Goal: Task Accomplishment & Management: Contribute content

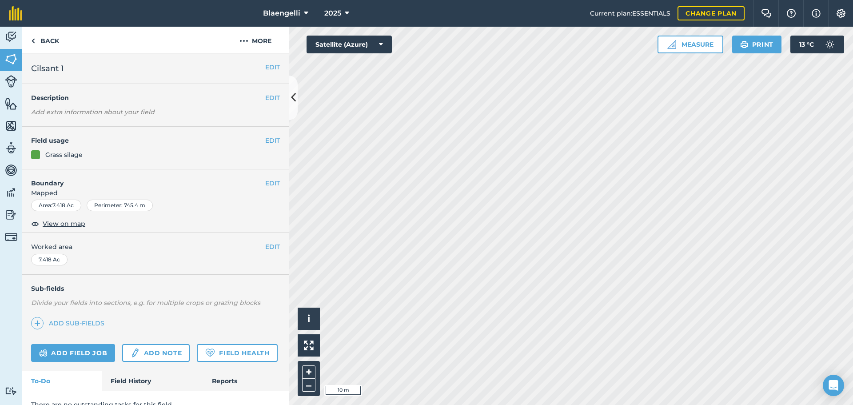
click at [276, 154] on div "Activity Fields Livestock Features Maps Team Vehicles Data Reporting Billing Tu…" at bounding box center [426, 216] width 853 height 378
click at [265, 139] on button "EDIT" at bounding box center [272, 141] width 15 height 10
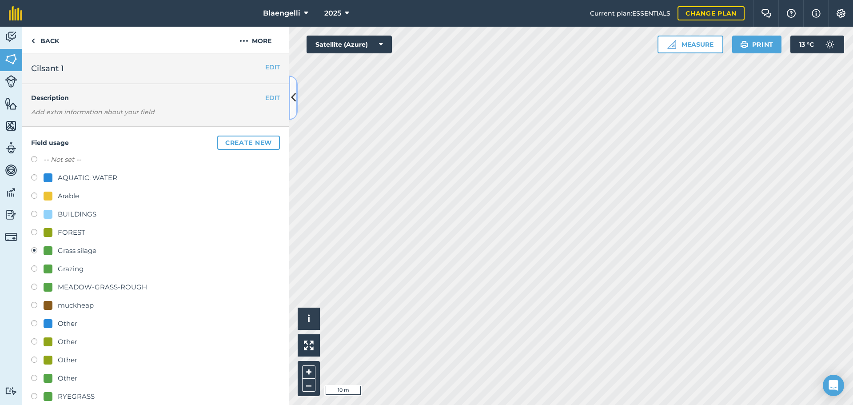
click at [295, 104] on icon at bounding box center [293, 98] width 5 height 16
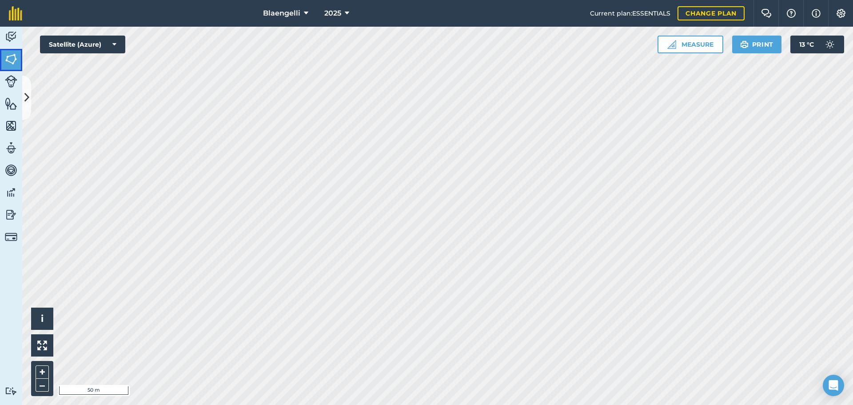
click at [9, 60] on img at bounding box center [11, 58] width 12 height 13
click at [9, 56] on img at bounding box center [11, 58] width 12 height 13
click at [14, 57] on img at bounding box center [11, 58] width 12 height 13
click at [26, 101] on icon at bounding box center [26, 98] width 5 height 16
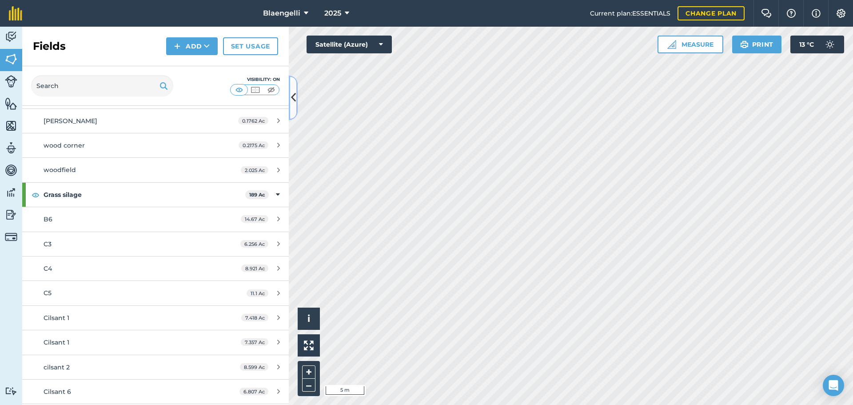
scroll to position [311, 0]
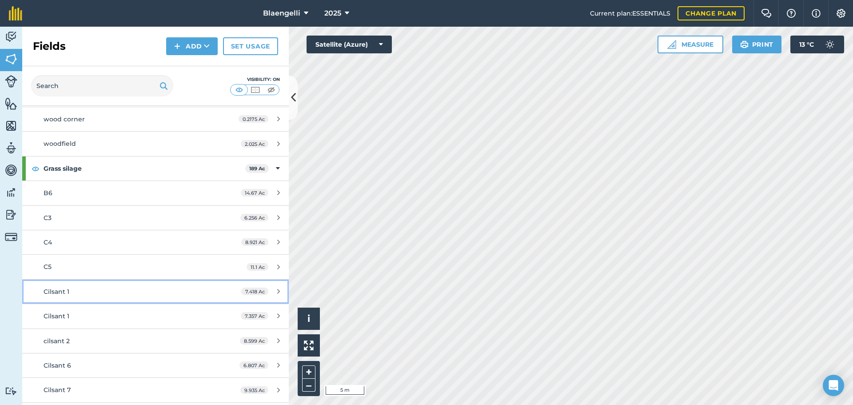
click at [270, 291] on div "7.418 Ac" at bounding box center [260, 291] width 56 height 7
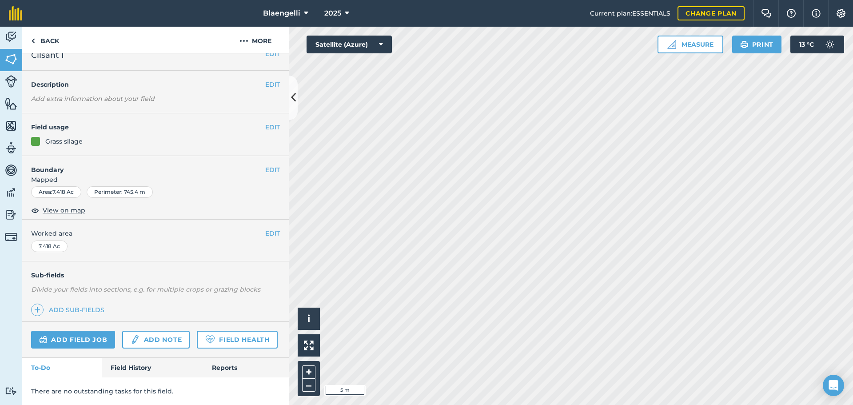
scroll to position [38, 0]
click at [265, 228] on button "EDIT" at bounding box center [272, 233] width 15 height 10
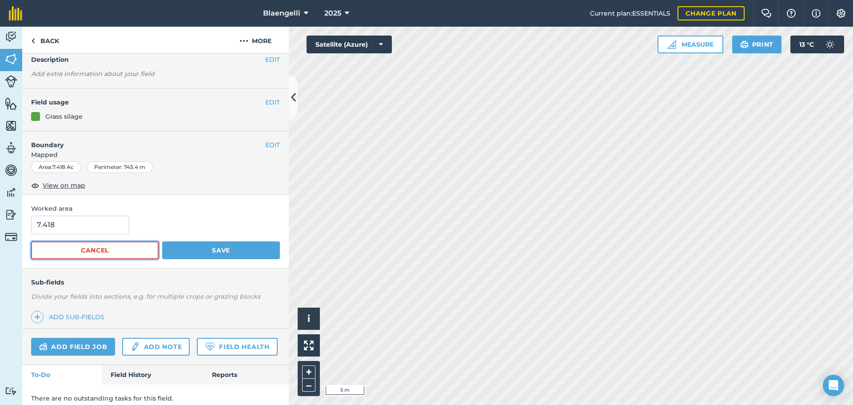
click at [106, 253] on button "Cancel" at bounding box center [95, 250] width 128 height 18
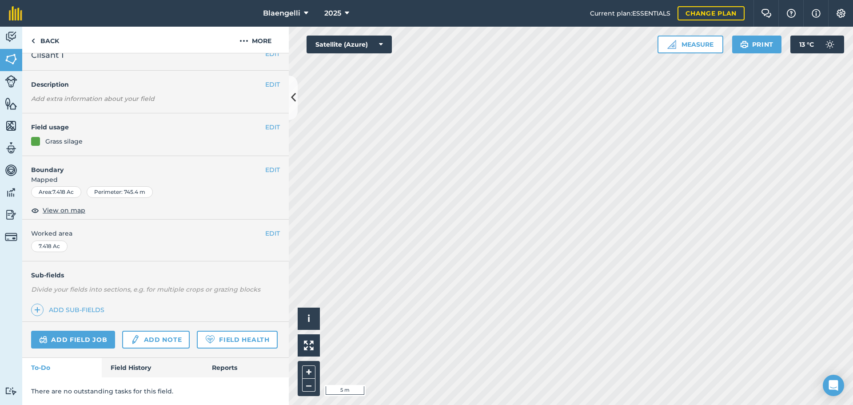
scroll to position [0, 0]
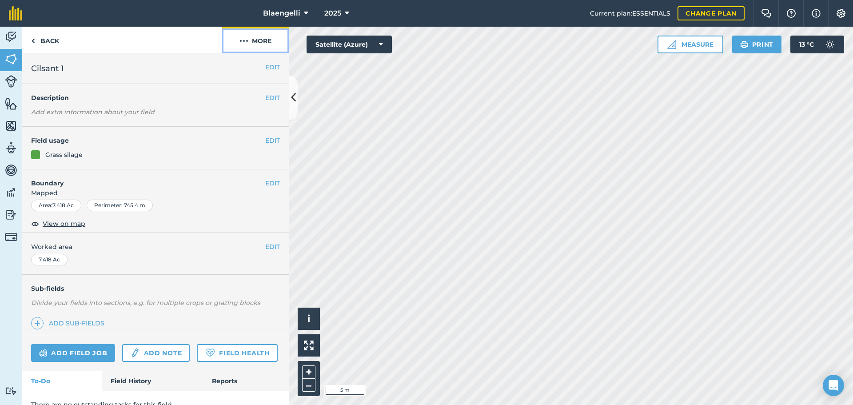
click at [263, 39] on button "More" at bounding box center [255, 40] width 67 height 26
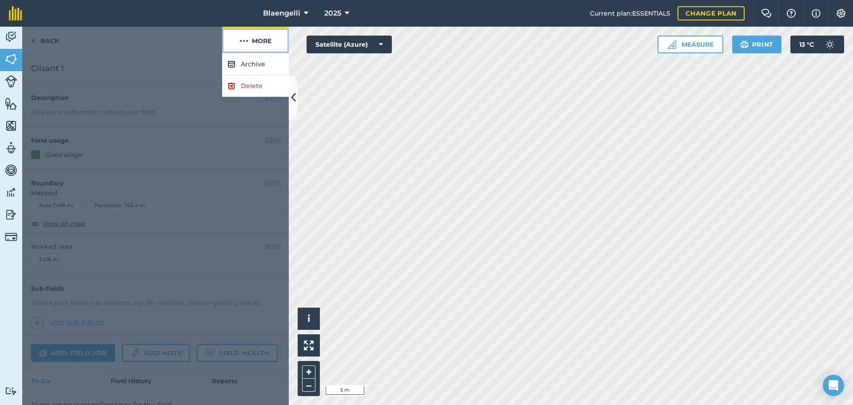
click at [263, 39] on button "More" at bounding box center [255, 40] width 67 height 26
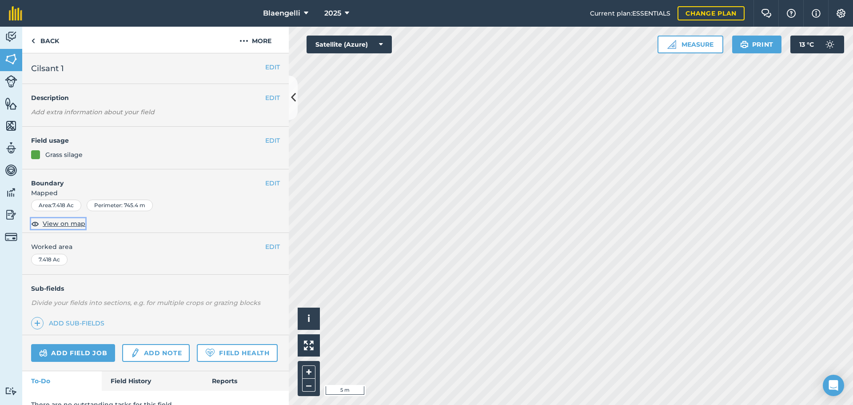
click at [52, 224] on span "View on map" at bounding box center [64, 224] width 43 height 10
click at [268, 184] on button "EDIT" at bounding box center [272, 183] width 15 height 10
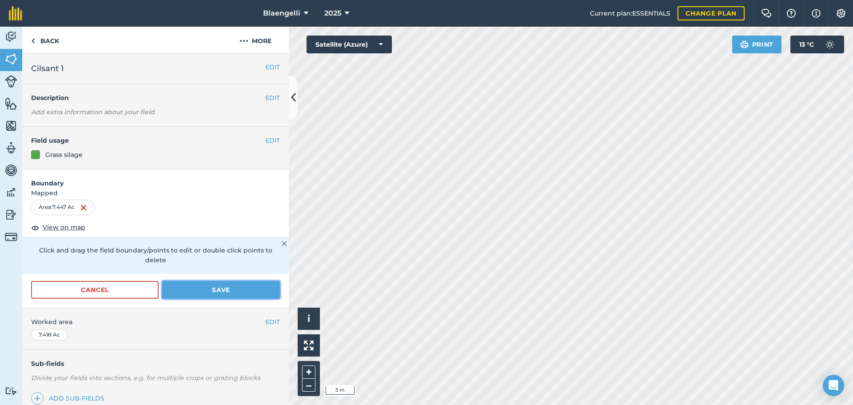
click at [216, 292] on button "Save" at bounding box center [221, 290] width 118 height 18
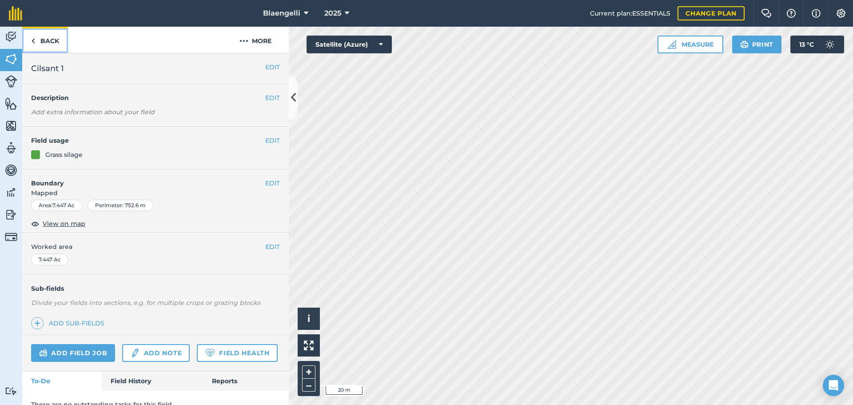
click at [44, 44] on link "Back" at bounding box center [45, 40] width 46 height 26
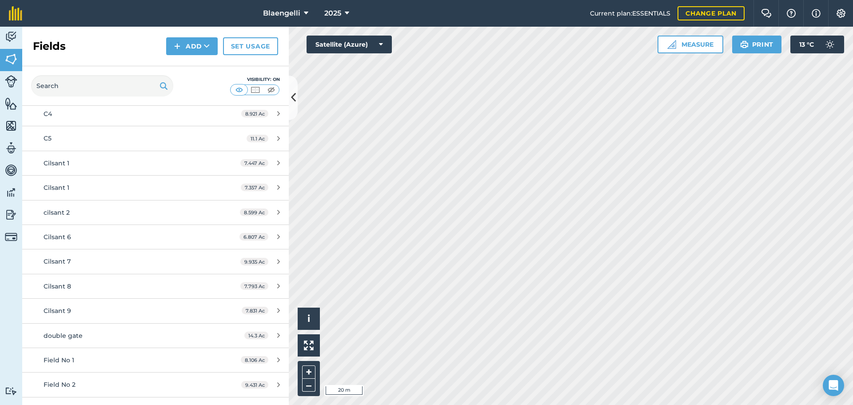
scroll to position [444, 0]
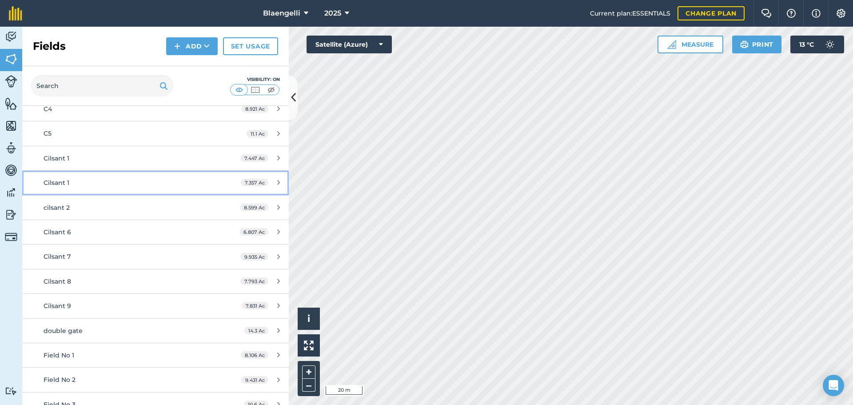
click at [59, 181] on span "Cilsant 1" at bounding box center [57, 183] width 26 height 8
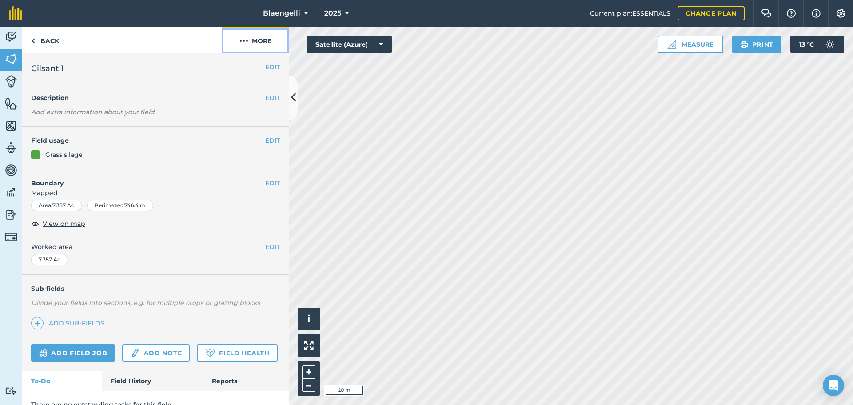
click at [264, 41] on button "More" at bounding box center [255, 40] width 67 height 26
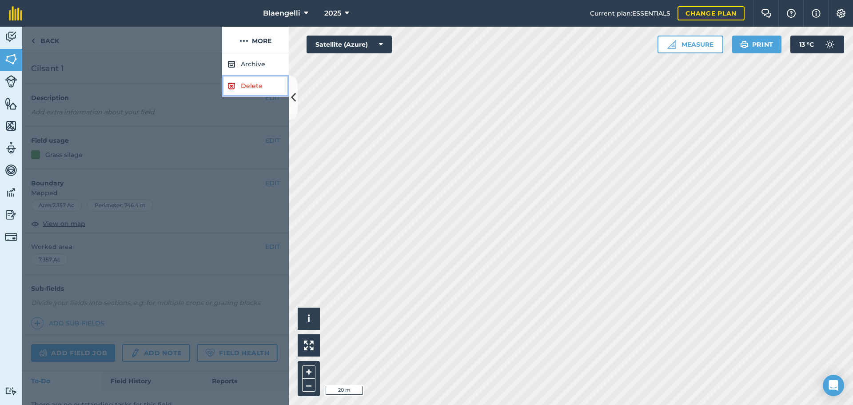
click at [248, 86] on link "Delete" at bounding box center [255, 86] width 67 height 22
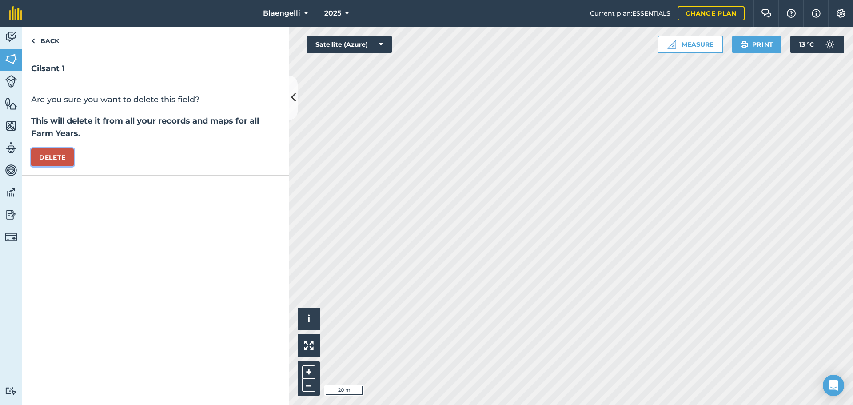
click at [54, 160] on button "Delete" at bounding box center [52, 157] width 43 height 18
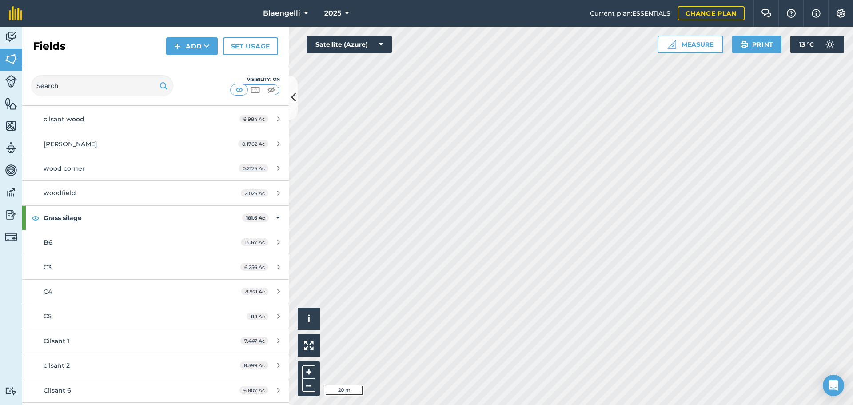
scroll to position [267, 0]
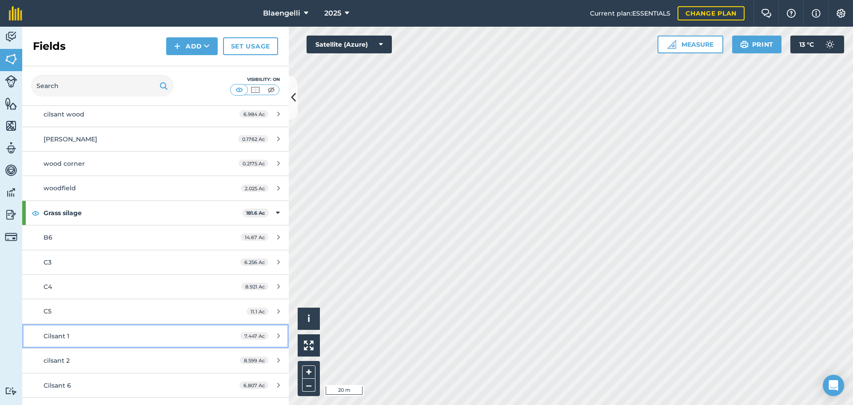
click at [59, 335] on span "Cilsant 1" at bounding box center [57, 336] width 26 height 8
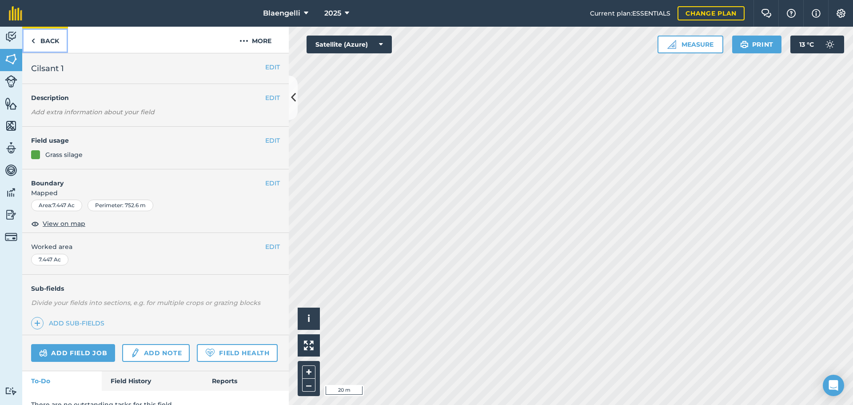
click at [37, 37] on link "Back" at bounding box center [45, 40] width 46 height 26
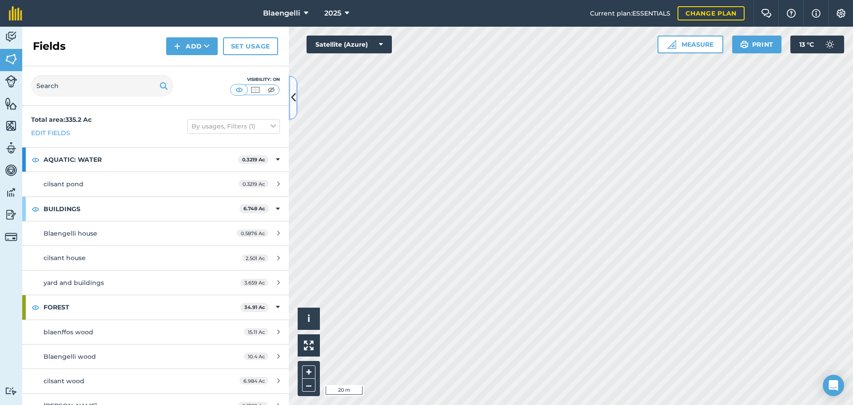
click at [291, 104] on icon at bounding box center [293, 98] width 5 height 16
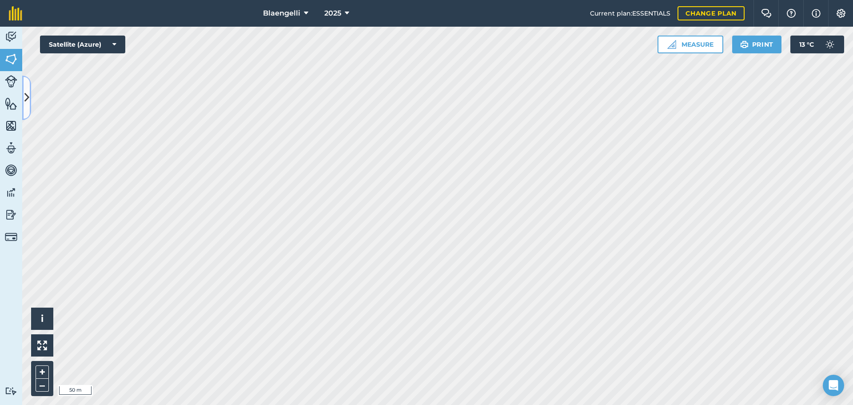
click at [26, 86] on button at bounding box center [26, 98] width 9 height 44
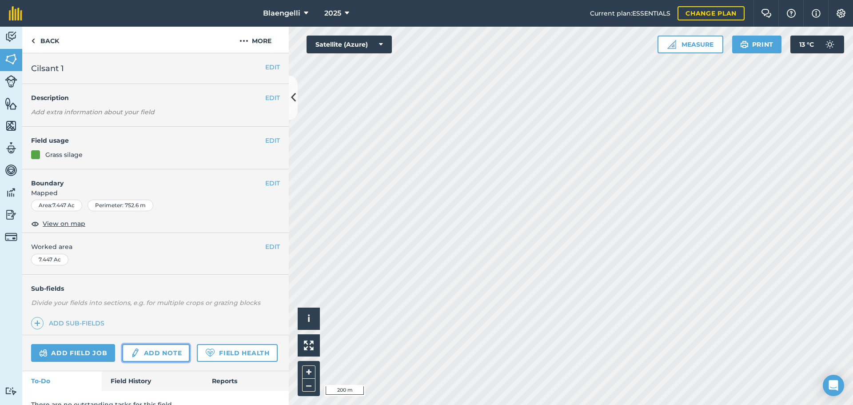
click at [169, 352] on link "Add note" at bounding box center [156, 353] width 68 height 18
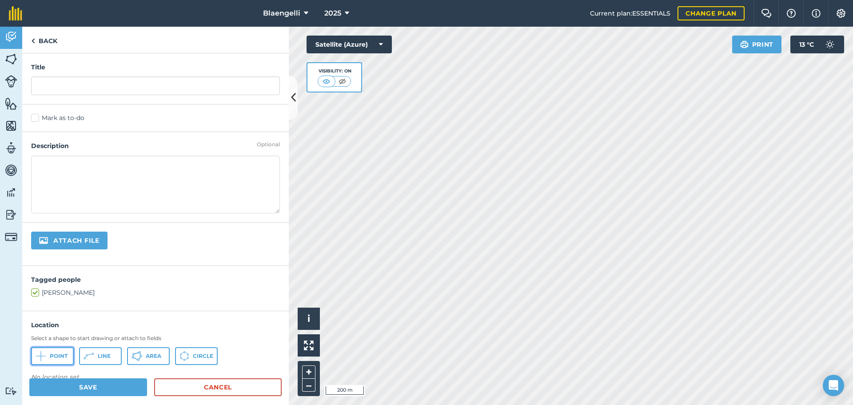
click at [53, 358] on span "Point" at bounding box center [59, 355] width 18 height 7
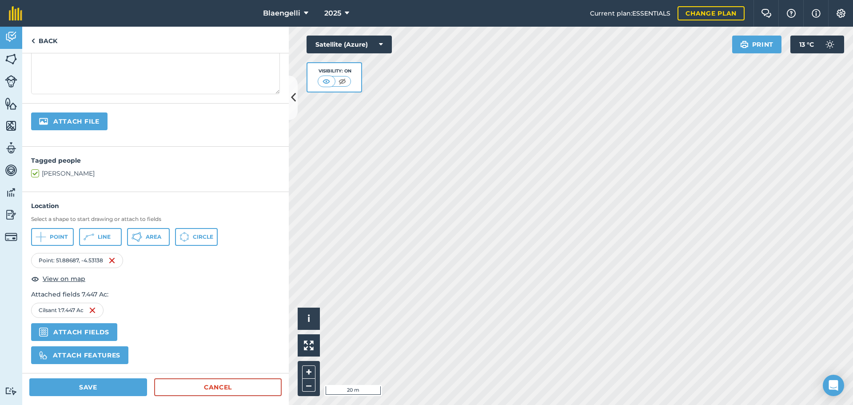
scroll to position [174, 0]
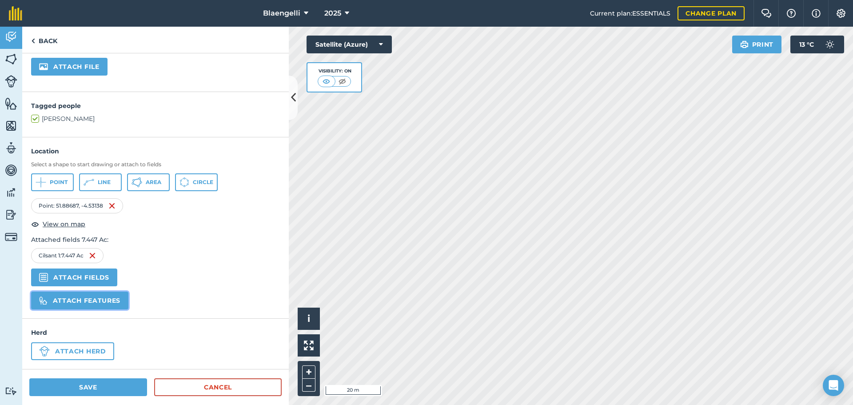
click at [80, 299] on button "Attach features" at bounding box center [79, 300] width 97 height 18
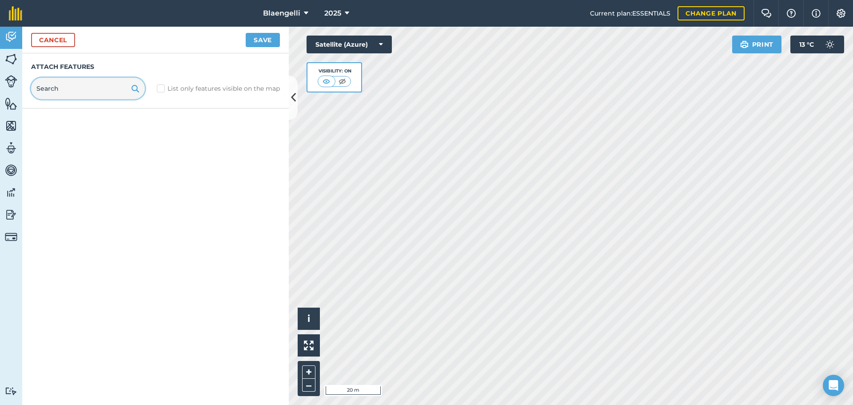
click at [54, 88] on input "text" at bounding box center [88, 88] width 114 height 21
click at [133, 88] on img at bounding box center [135, 88] width 8 height 11
click at [164, 88] on label "List only features visible on the map" at bounding box center [218, 88] width 123 height 9
click at [163, 88] on input "List only features visible on the map" at bounding box center [160, 87] width 6 height 6
click at [87, 90] on input "text" at bounding box center [88, 88] width 114 height 21
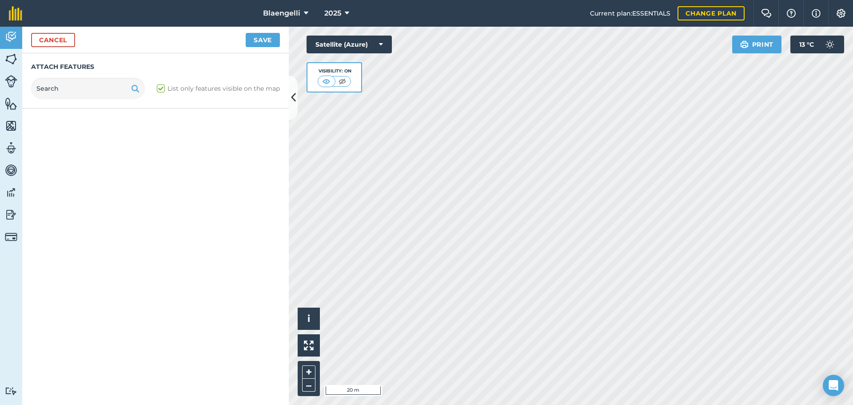
click at [164, 88] on label "List only features visible on the map" at bounding box center [218, 88] width 123 height 9
click at [163, 88] on input "List only features visible on the map" at bounding box center [160, 87] width 6 height 6
checkbox input "false"
click at [54, 93] on input "text" at bounding box center [88, 88] width 114 height 21
type input "stop tap"
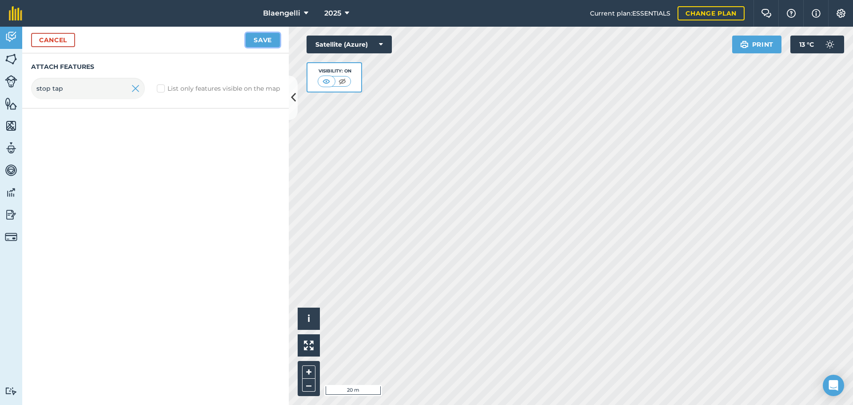
click at [265, 38] on button "Save" at bounding box center [263, 40] width 34 height 14
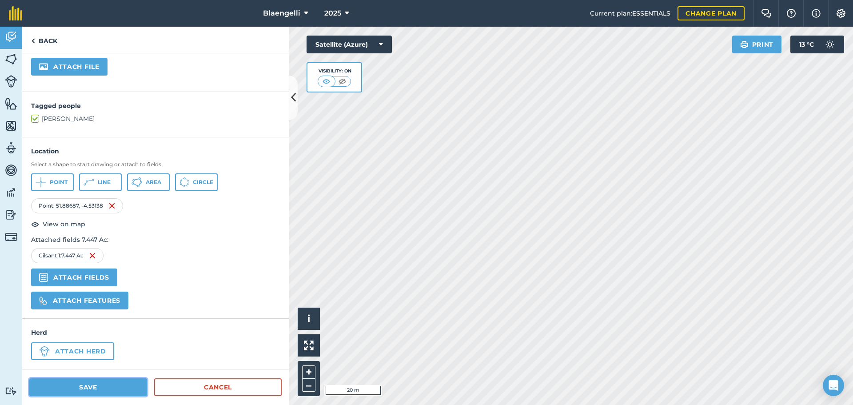
click at [91, 386] on button "Save" at bounding box center [88, 387] width 118 height 18
click at [328, 80] on img at bounding box center [326, 81] width 11 height 9
click at [77, 387] on button "Save" at bounding box center [88, 387] width 118 height 18
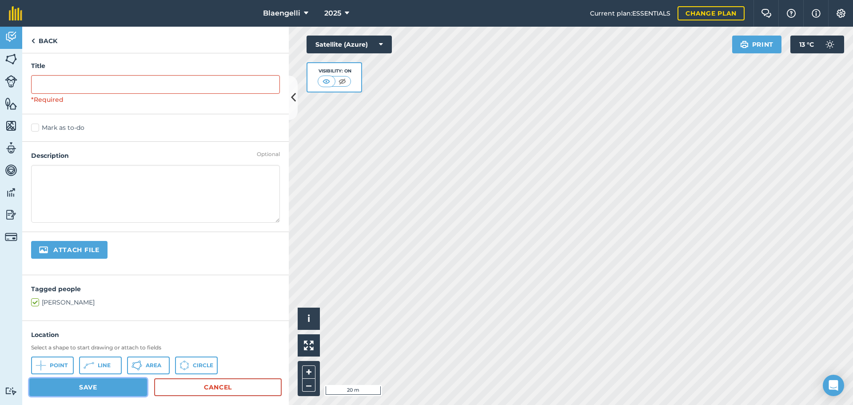
scroll to position [0, 0]
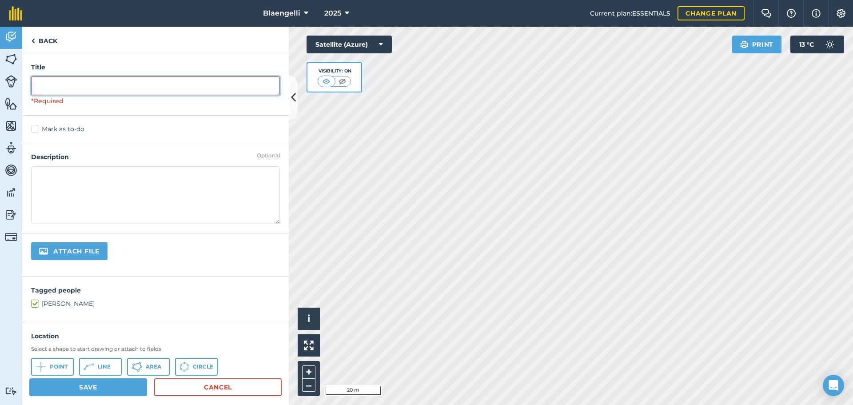
click at [53, 91] on input "text" at bounding box center [155, 85] width 249 height 19
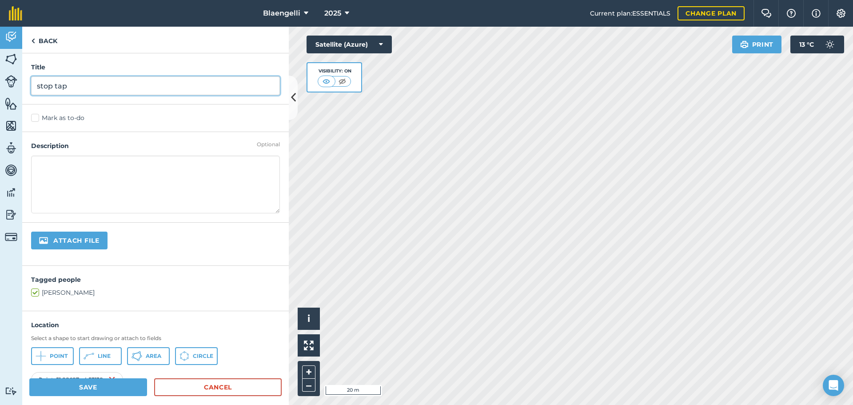
type input "stop tap"
click at [44, 171] on textarea at bounding box center [155, 185] width 249 height 58
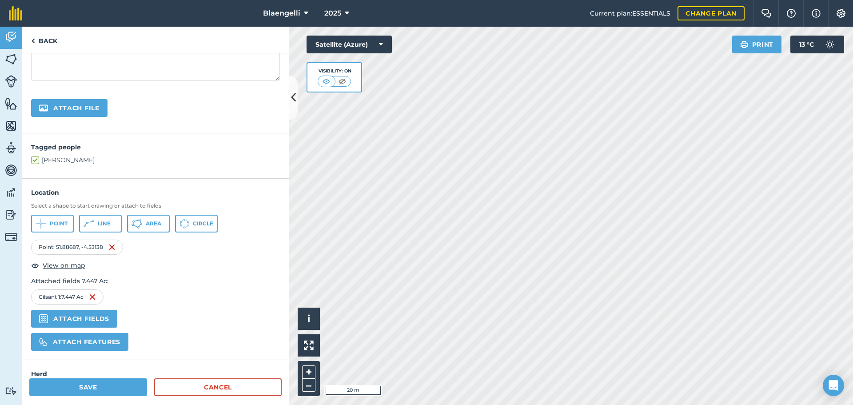
scroll to position [133, 0]
type textarea "water supply stop tap"
click at [104, 385] on button "Save" at bounding box center [88, 387] width 118 height 18
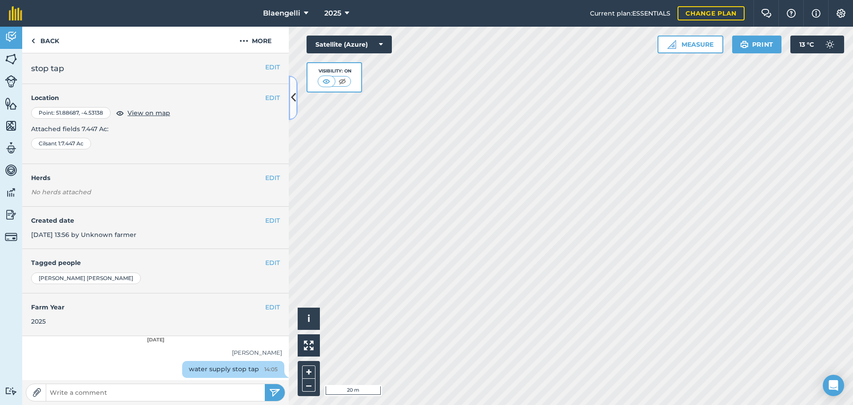
click at [297, 91] on button at bounding box center [293, 98] width 9 height 44
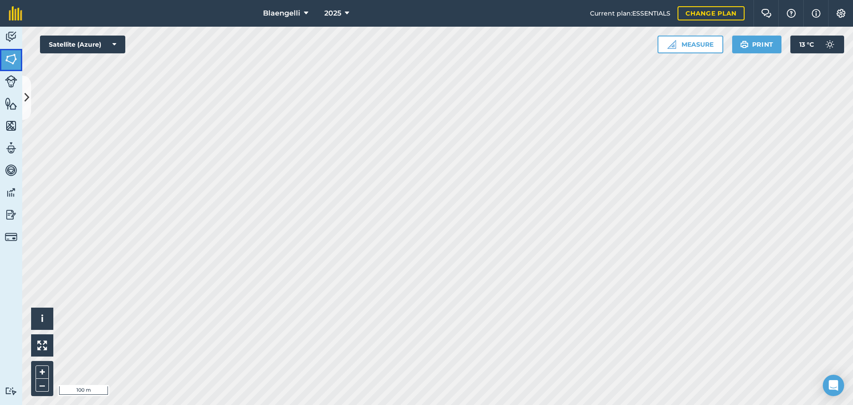
click at [13, 60] on img at bounding box center [11, 58] width 12 height 13
click at [16, 63] on img at bounding box center [11, 58] width 12 height 13
click at [25, 99] on icon at bounding box center [26, 98] width 5 height 16
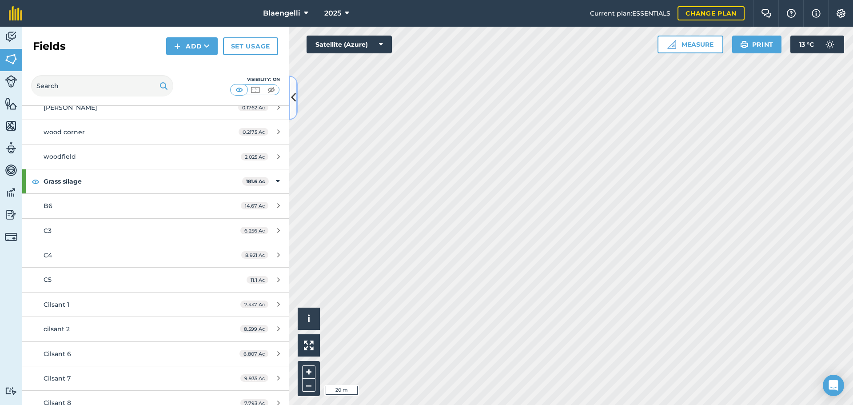
scroll to position [311, 0]
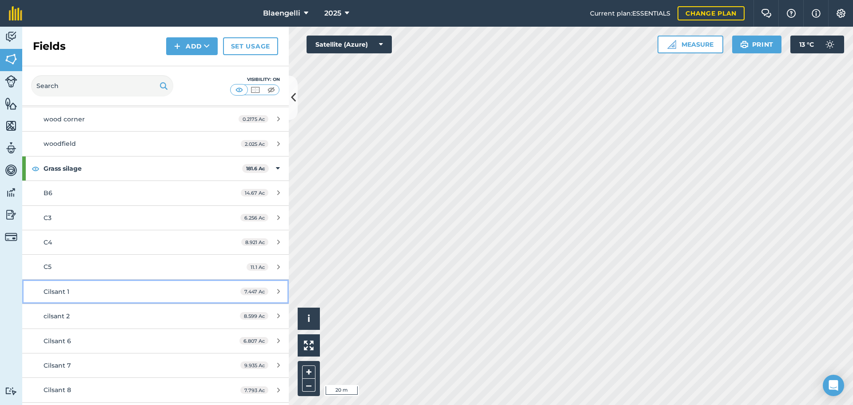
click at [61, 292] on span "Cilsant 1" at bounding box center [57, 291] width 26 height 8
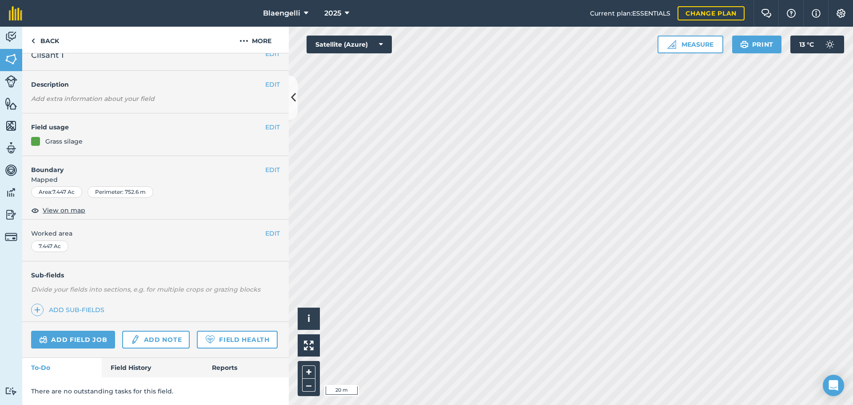
scroll to position [38, 0]
click at [136, 366] on link "Field History" at bounding box center [152, 368] width 101 height 20
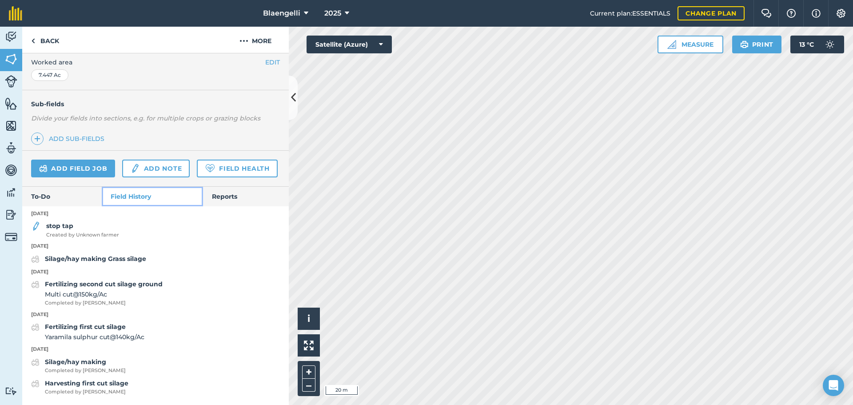
scroll to position [209, 0]
click at [35, 225] on img at bounding box center [36, 226] width 10 height 11
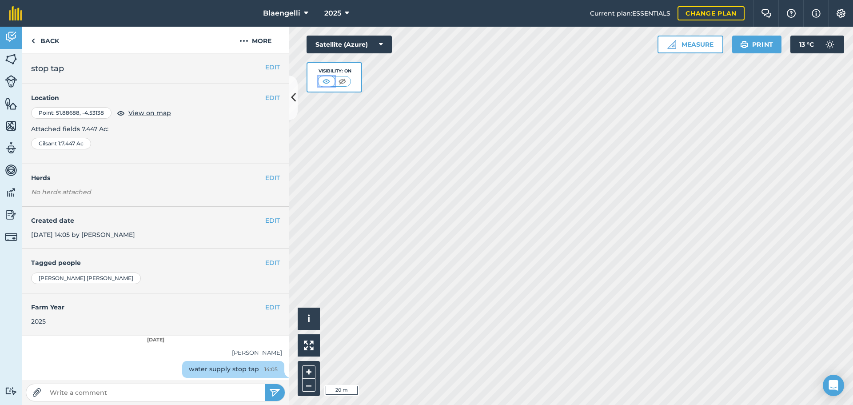
click at [325, 81] on img at bounding box center [326, 81] width 11 height 9
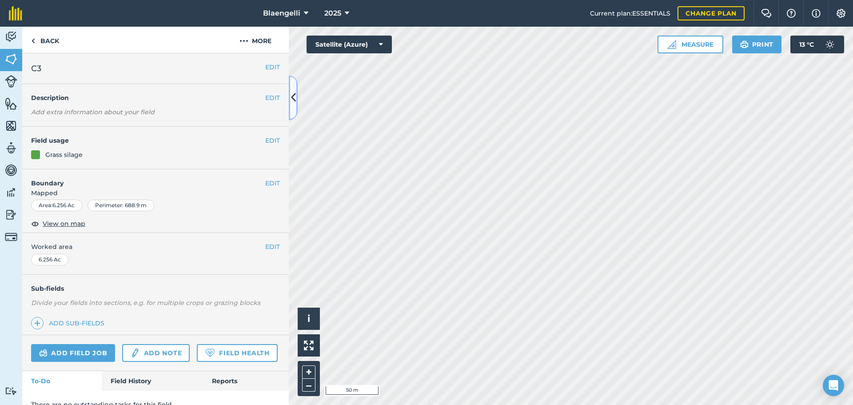
click at [293, 92] on icon at bounding box center [293, 98] width 5 height 16
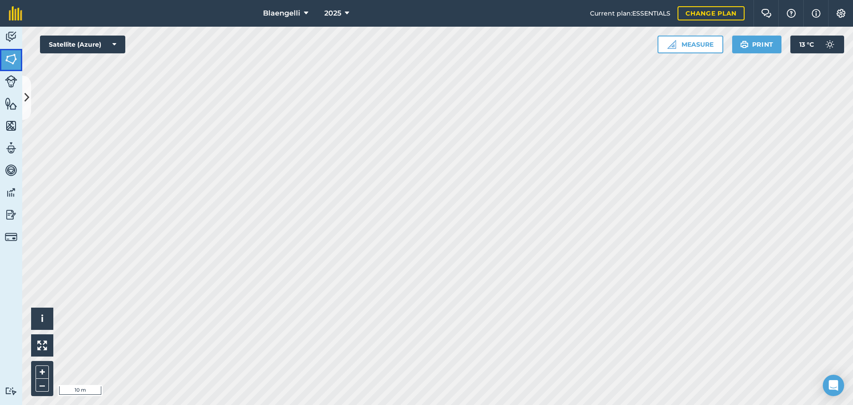
click at [9, 66] on link "Fields" at bounding box center [11, 60] width 22 height 22
click at [18, 99] on link "Features" at bounding box center [11, 104] width 22 height 22
click at [25, 95] on icon at bounding box center [26, 98] width 5 height 16
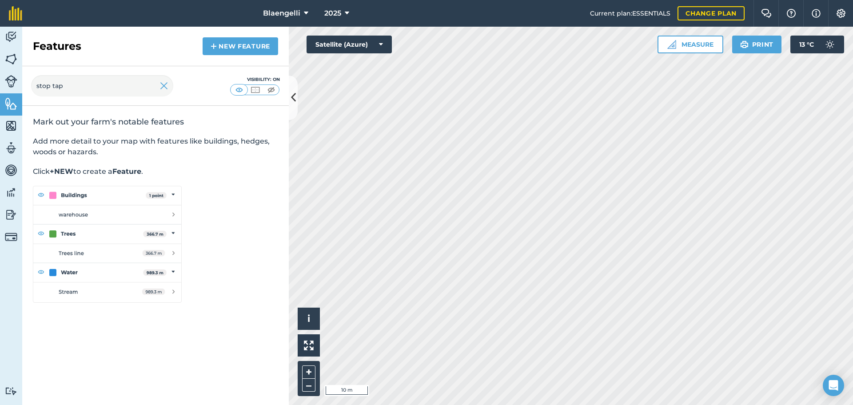
click at [61, 171] on strong "+NEW" at bounding box center [62, 171] width 24 height 8
click at [246, 48] on link "New feature" at bounding box center [241, 46] width 76 height 18
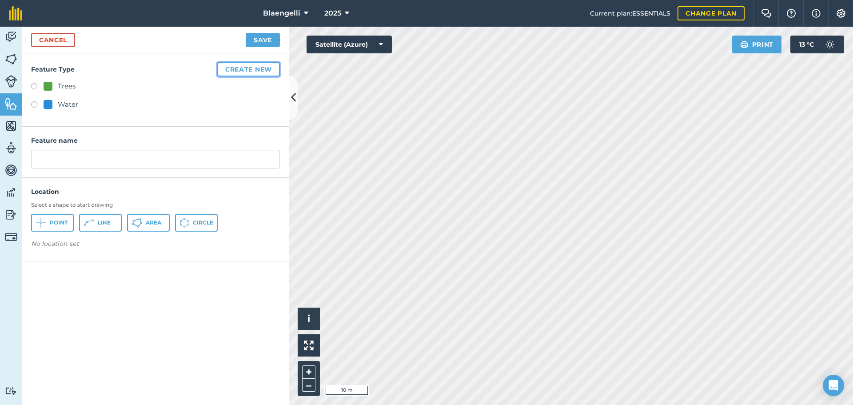
click at [255, 66] on button "Create new" at bounding box center [248, 69] width 63 height 14
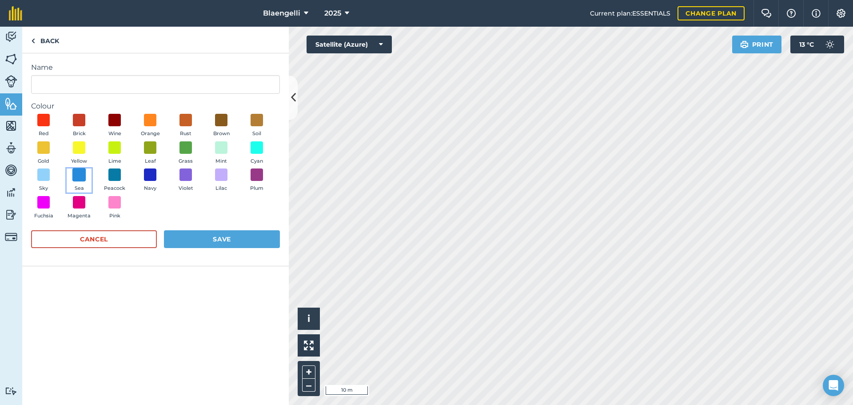
click at [81, 176] on span at bounding box center [79, 175] width 14 height 14
click at [222, 240] on button "Save" at bounding box center [222, 239] width 116 height 18
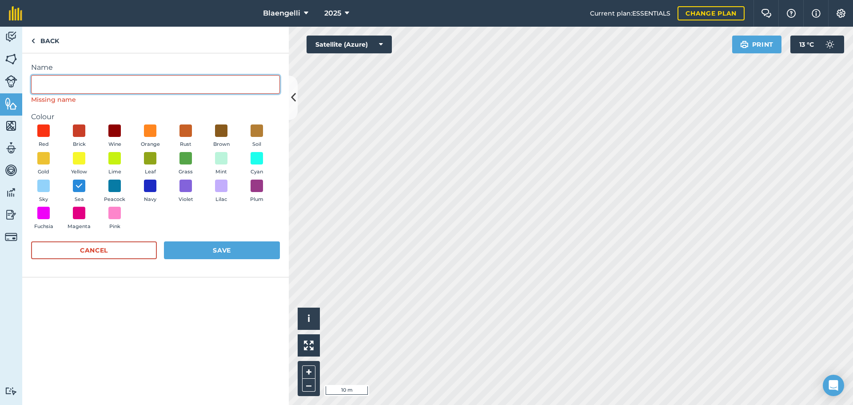
click at [46, 81] on input "Name" at bounding box center [155, 84] width 249 height 19
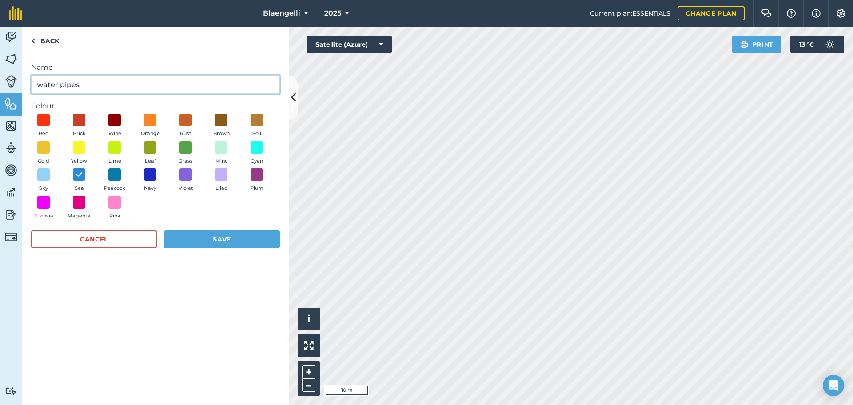
type input "water pipes"
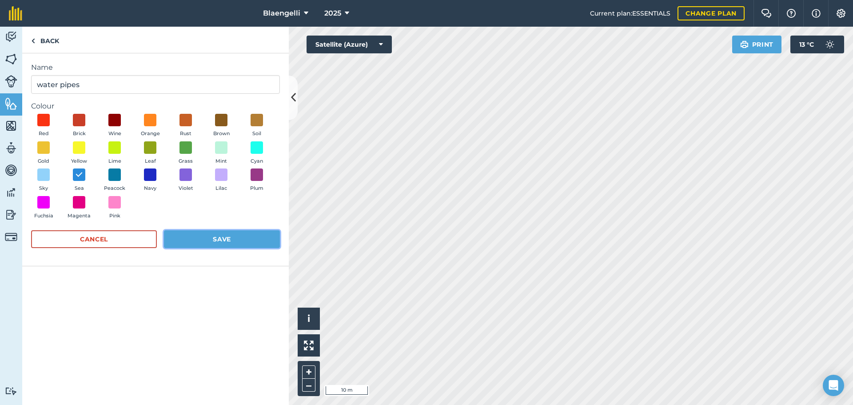
click at [237, 238] on button "Save" at bounding box center [222, 239] width 116 height 18
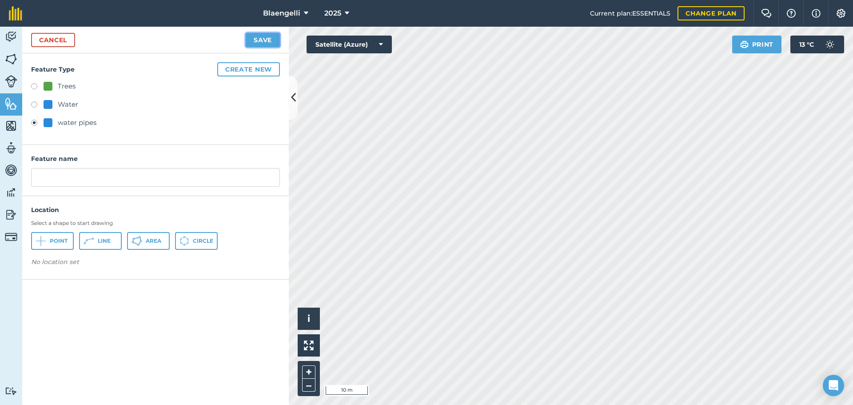
click at [268, 42] on button "Save" at bounding box center [263, 40] width 34 height 14
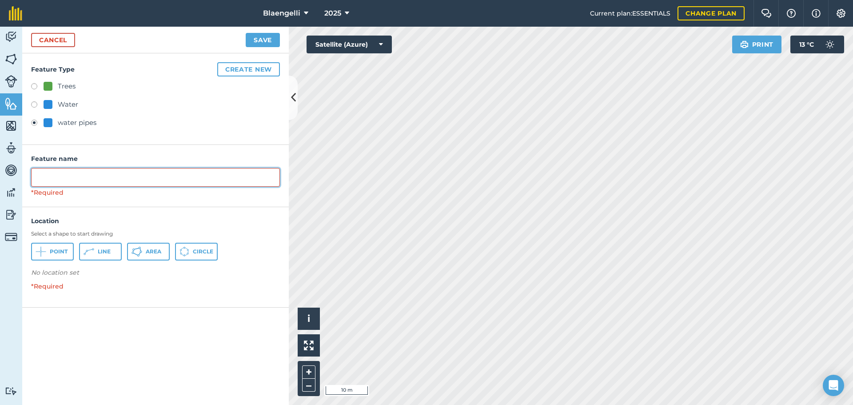
click at [57, 181] on input "text" at bounding box center [155, 177] width 249 height 19
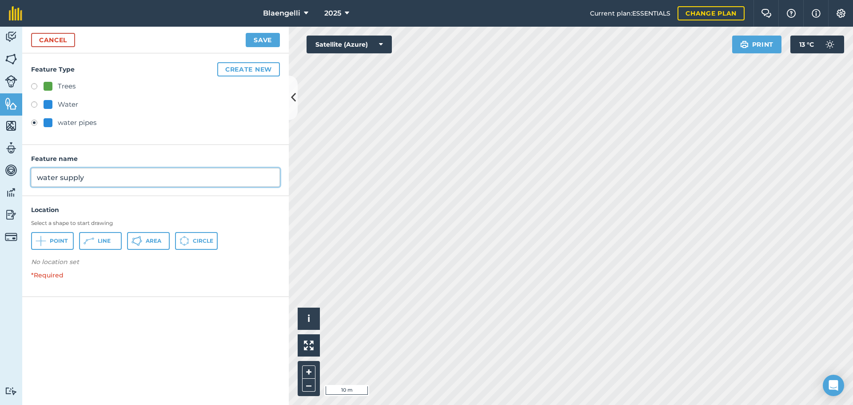
type input "water supply"
click at [246, 33] on button "Save" at bounding box center [263, 40] width 34 height 14
click at [260, 39] on button "Save" at bounding box center [263, 40] width 34 height 14
click at [270, 40] on button "Save" at bounding box center [263, 40] width 34 height 14
click at [47, 43] on link "Cancel" at bounding box center [53, 40] width 44 height 14
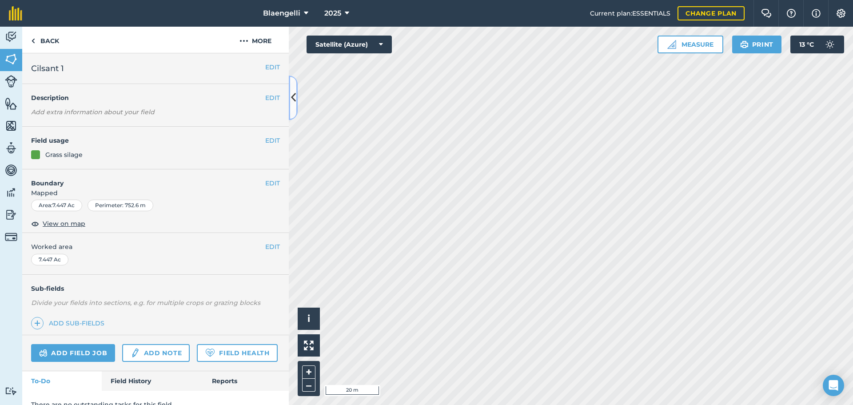
click at [294, 97] on icon at bounding box center [293, 98] width 5 height 16
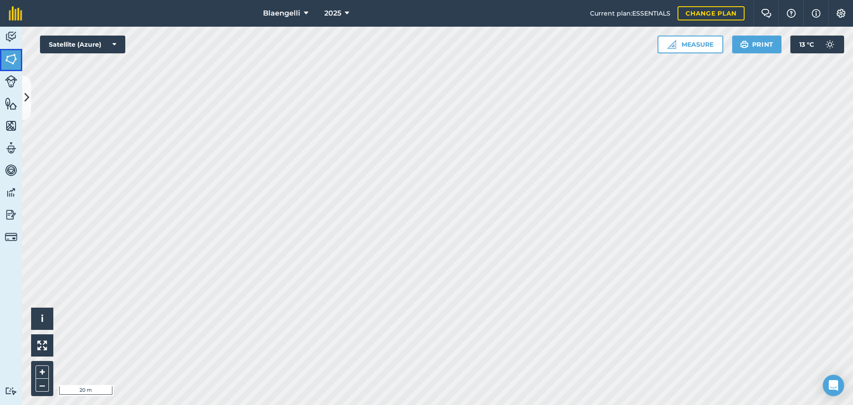
click at [16, 60] on img at bounding box center [11, 58] width 12 height 13
click at [26, 95] on icon at bounding box center [26, 98] width 5 height 16
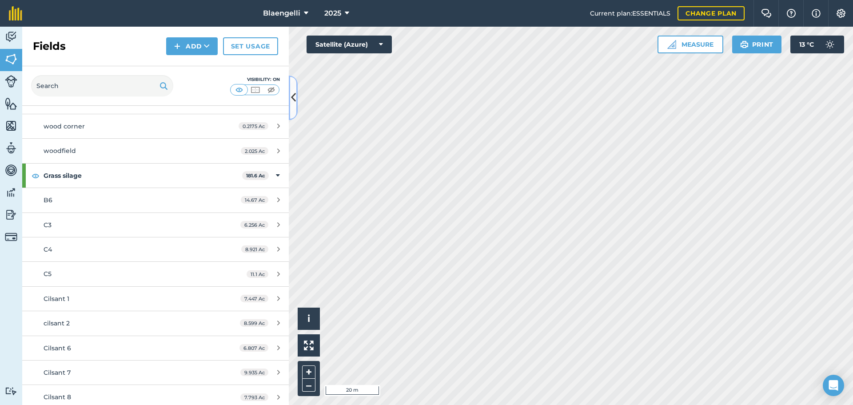
scroll to position [311, 0]
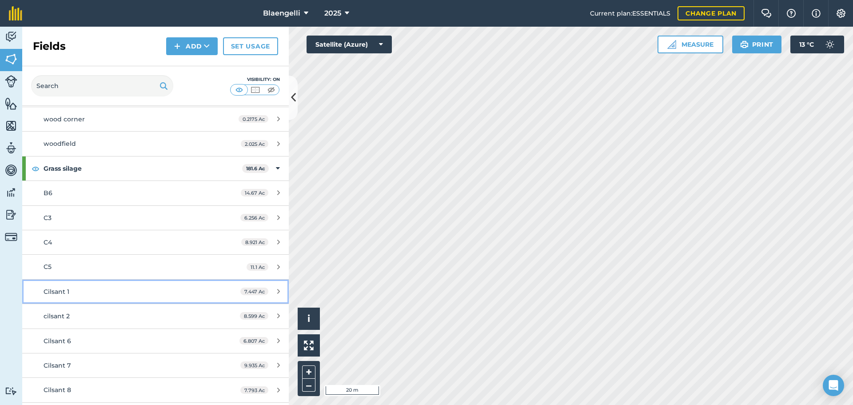
click at [63, 295] on span "Cilsant 1" at bounding box center [57, 291] width 26 height 8
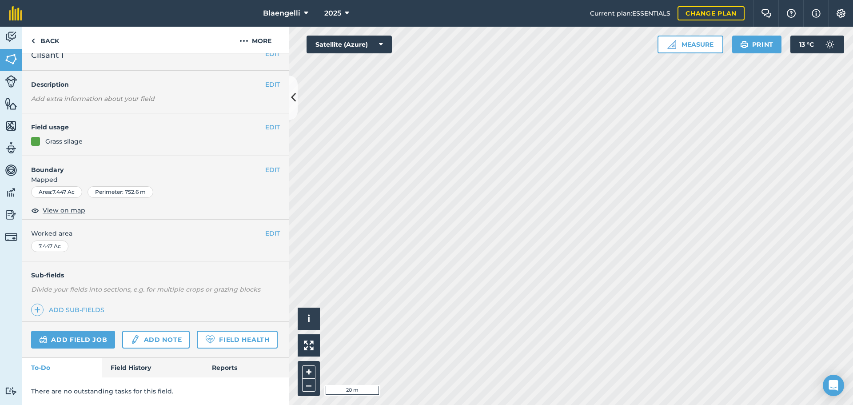
scroll to position [38, 0]
click at [139, 369] on link "Field History" at bounding box center [152, 368] width 101 height 20
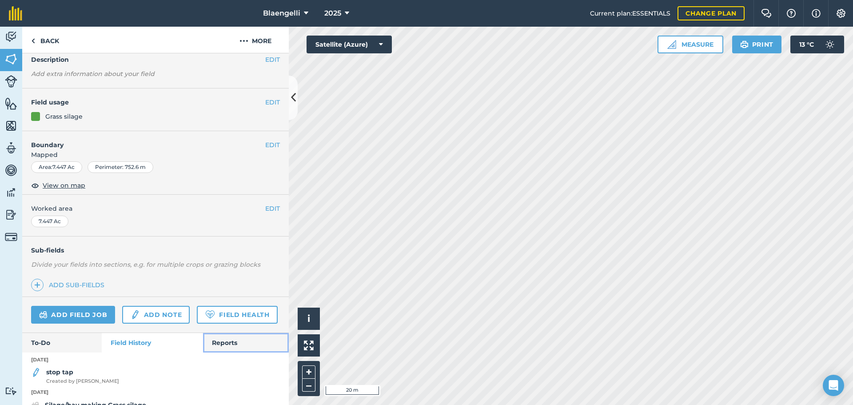
click at [215, 352] on link "Reports" at bounding box center [246, 343] width 86 height 20
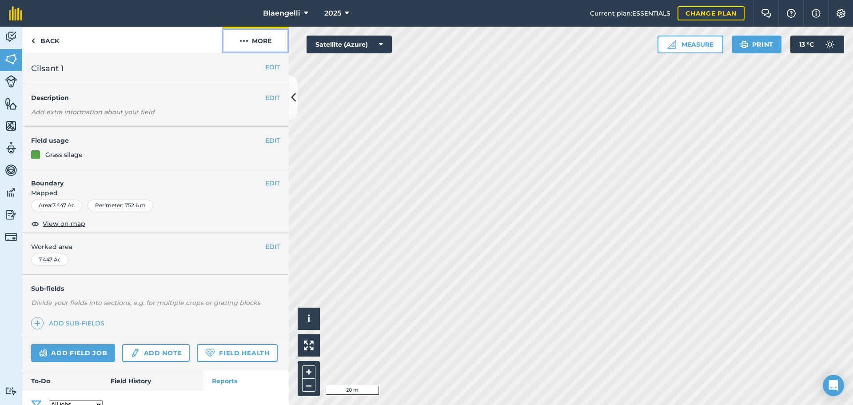
click at [262, 40] on button "More" at bounding box center [255, 40] width 67 height 26
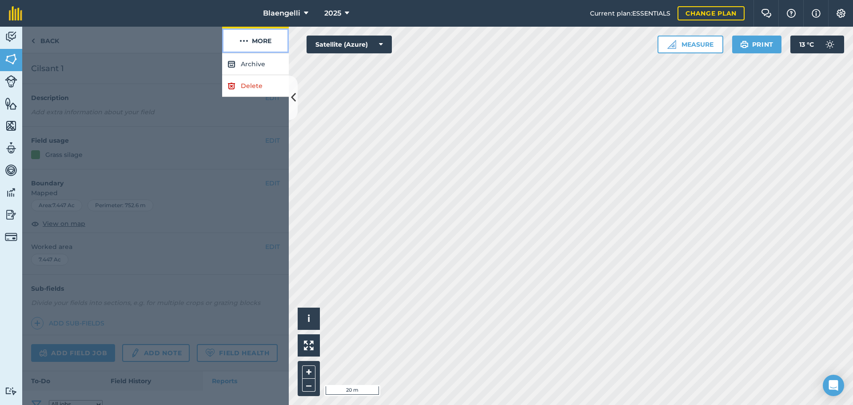
click at [247, 36] on img at bounding box center [244, 41] width 9 height 11
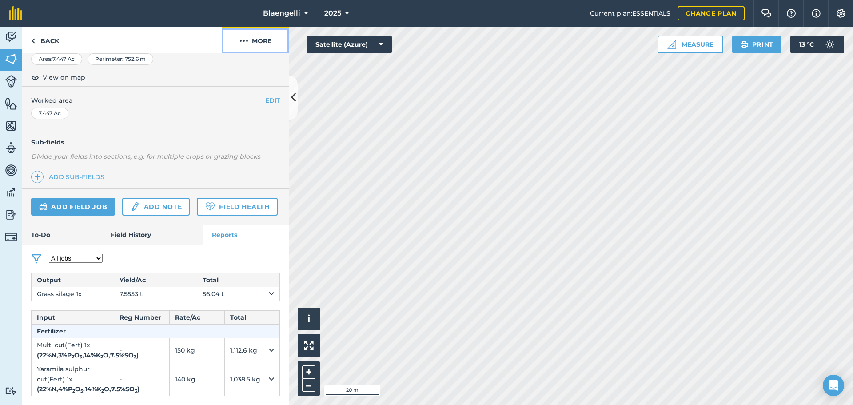
scroll to position [191, 0]
click at [142, 225] on link "Field History" at bounding box center [152, 235] width 101 height 20
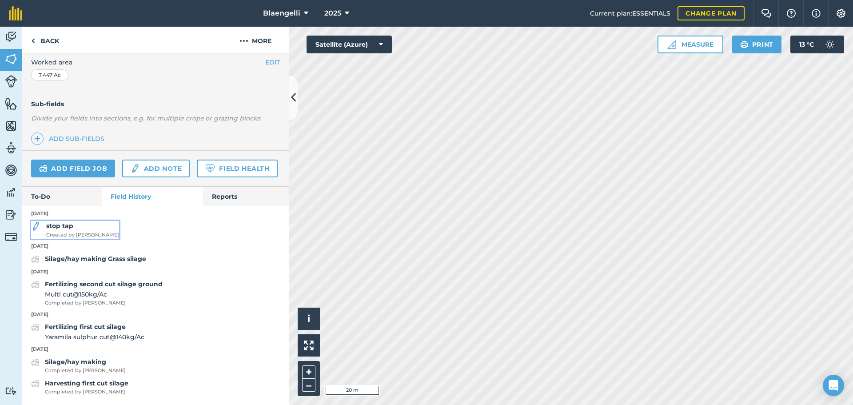
click at [54, 230] on strong "stop tap" at bounding box center [59, 226] width 27 height 8
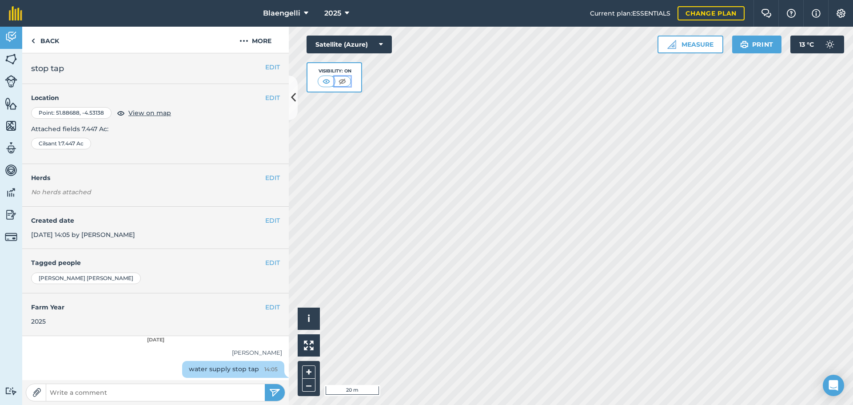
click at [343, 81] on img at bounding box center [342, 81] width 11 height 9
click at [327, 82] on img at bounding box center [326, 81] width 11 height 9
click at [148, 115] on span "View on map" at bounding box center [149, 113] width 43 height 10
click at [292, 96] on icon at bounding box center [293, 98] width 5 height 16
